Goal: Task Accomplishment & Management: Use online tool/utility

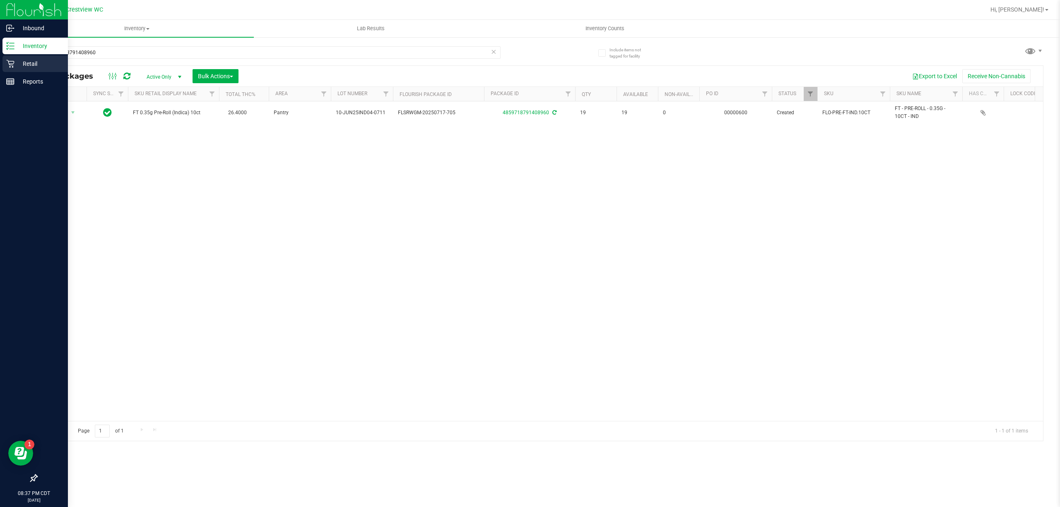
click at [17, 64] on p "Retail" at bounding box center [39, 64] width 50 height 10
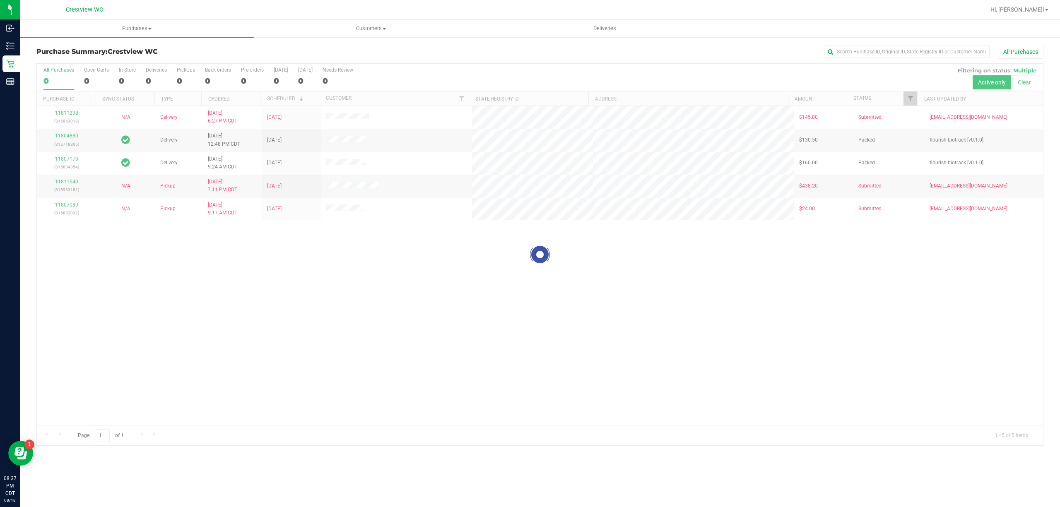
click at [181, 77] on div at bounding box center [540, 255] width 1006 height 382
click at [181, 77] on div "2" at bounding box center [186, 81] width 18 height 10
click at [0, 0] on input "PickUps 2" at bounding box center [0, 0] width 0 height 0
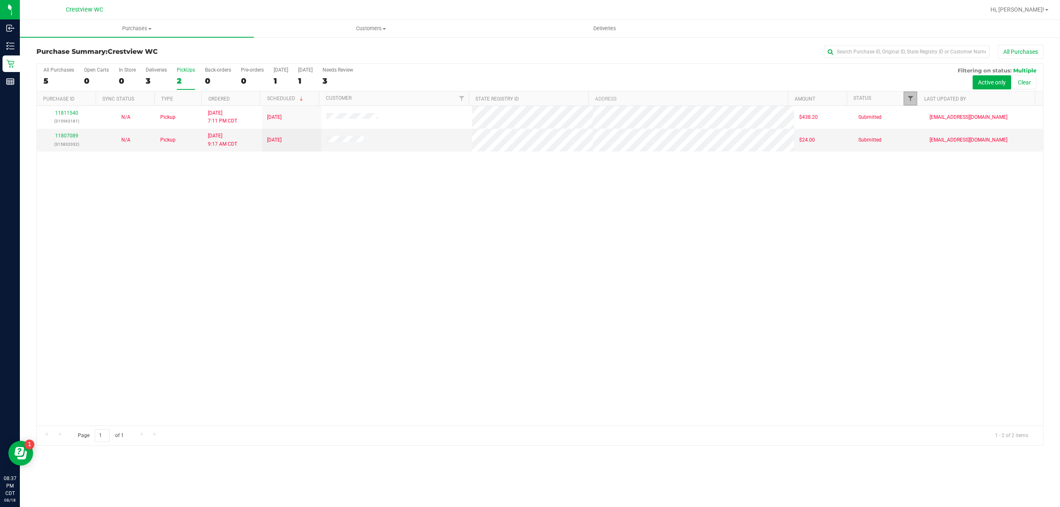
click at [910, 98] on span "Filter" at bounding box center [910, 98] width 7 height 7
click at [913, 134] on input "Select All" at bounding box center [914, 134] width 5 height 5
checkbox input "true"
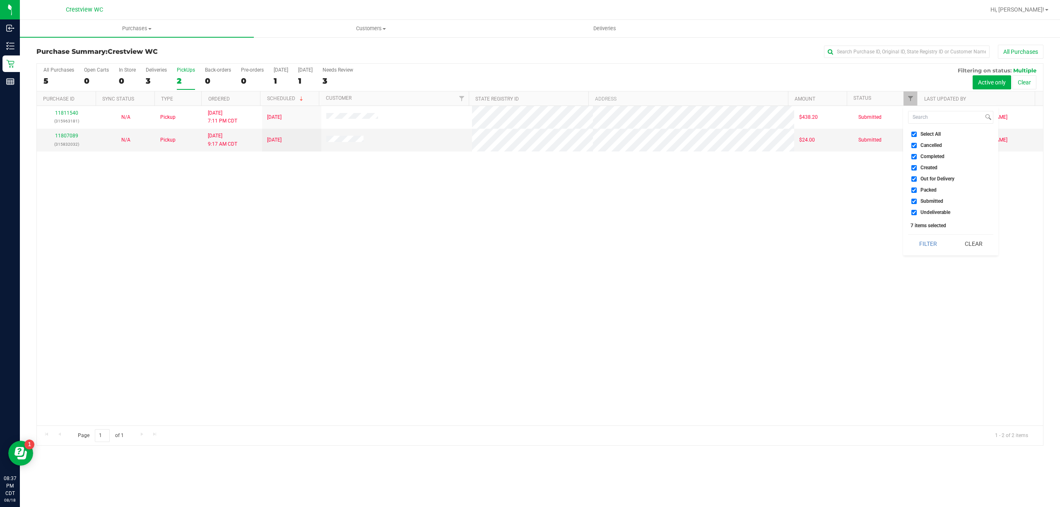
click at [913, 134] on input "Select All" at bounding box center [914, 134] width 5 height 5
checkbox input "false"
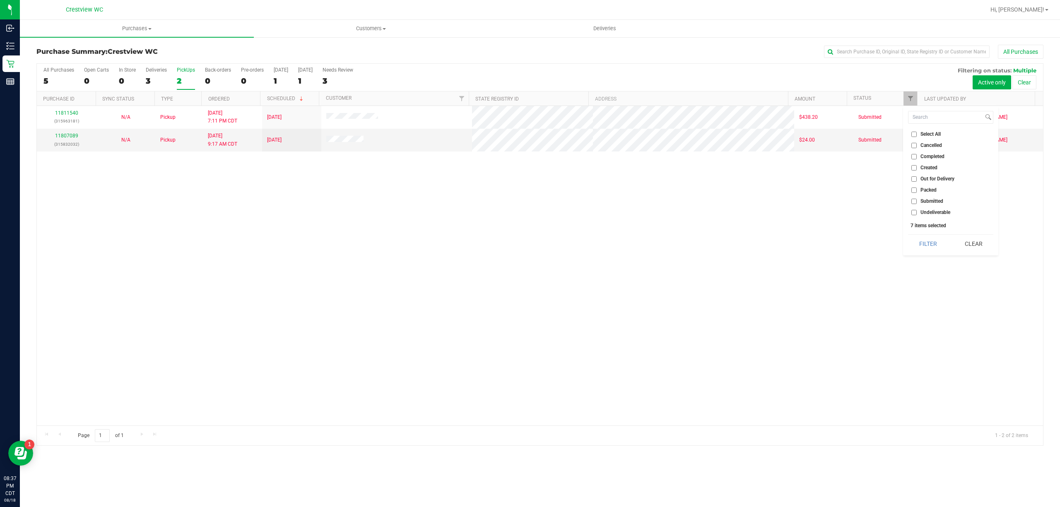
checkbox input "false"
click at [913, 188] on input "Packed" at bounding box center [914, 190] width 5 height 5
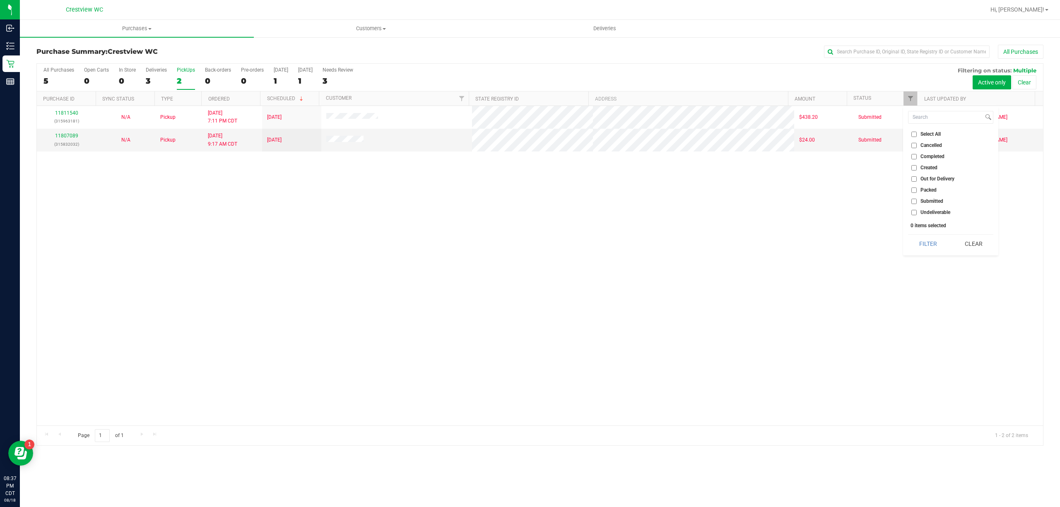
checkbox input "true"
click at [913, 244] on button "Filter" at bounding box center [928, 244] width 40 height 18
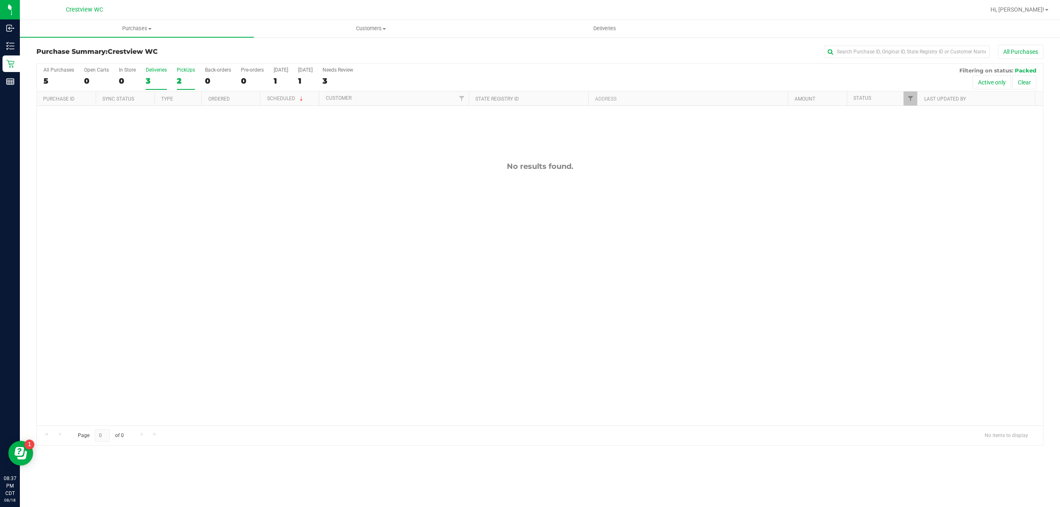
click at [152, 84] on div "3" at bounding box center [156, 81] width 21 height 10
click at [0, 0] on input "Deliveries 3" at bounding box center [0, 0] width 0 height 0
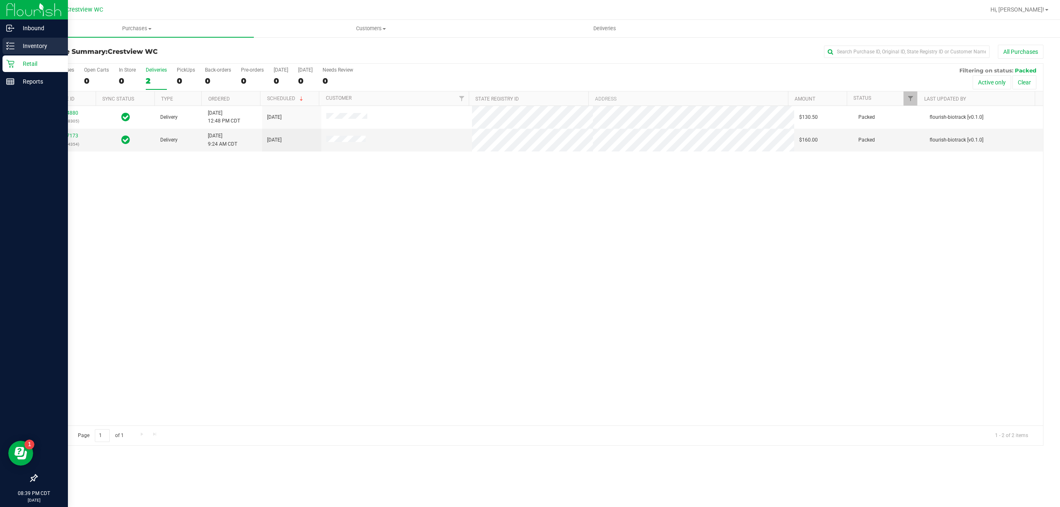
click at [12, 44] on icon at bounding box center [10, 46] width 8 height 8
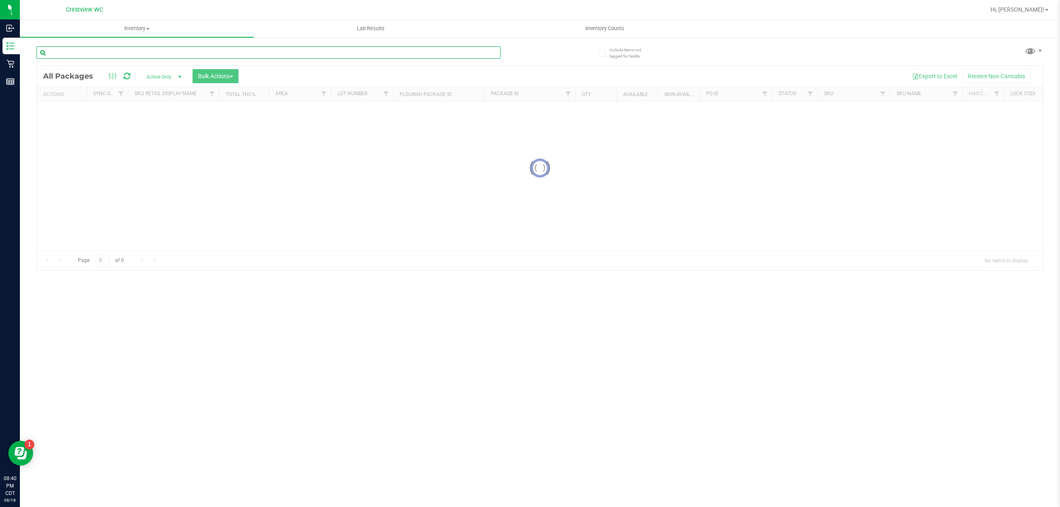
click at [203, 53] on input "text" at bounding box center [268, 52] width 464 height 12
click at [203, 53] on div "Inventory All packages All inventory Waste log Create inventory Lab Results Inv…" at bounding box center [540, 263] width 1040 height 487
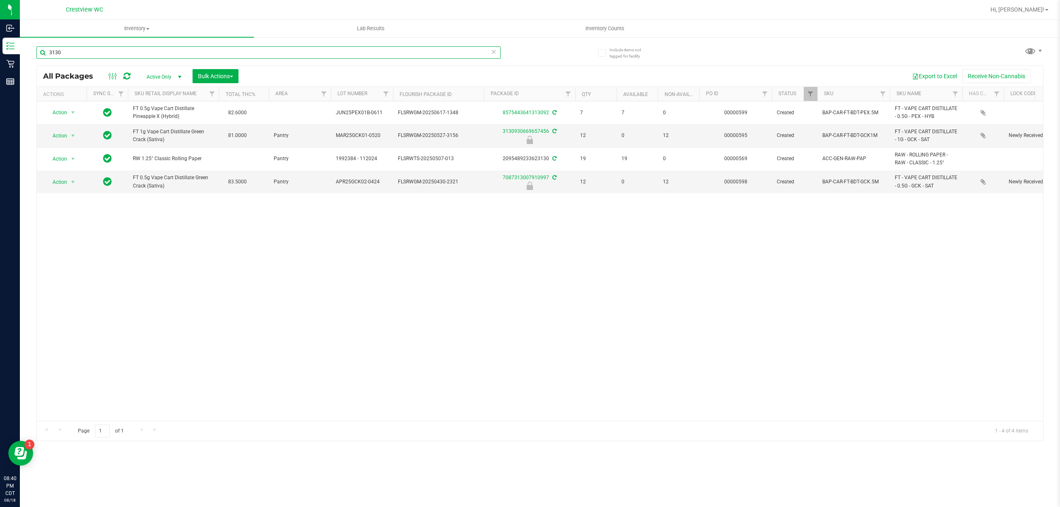
type input "3130"
